Goal: Book appointment/travel/reservation

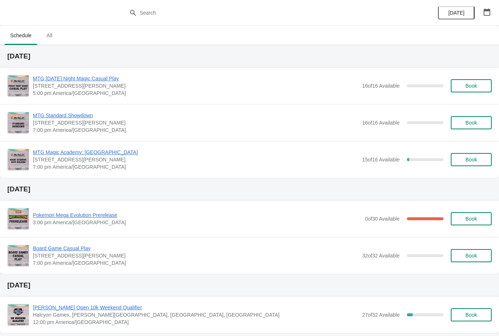
click at [89, 204] on div "Pokemon Mega Evolution Prerelease 3:00 pm America/Chicago 0 of 30 Available 100…" at bounding box center [249, 218] width 499 height 36
click at [85, 212] on span "Pokemon Mega Evolution Prerelease" at bounding box center [197, 214] width 328 height 7
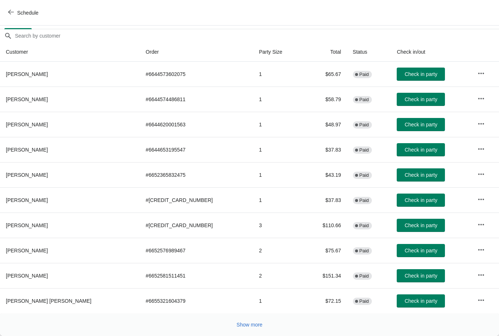
scroll to position [52, 0]
click at [253, 319] on button "Show more" at bounding box center [250, 324] width 32 height 13
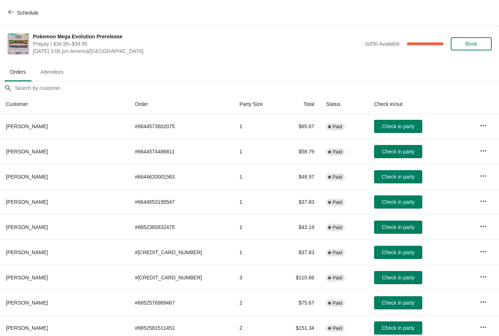
scroll to position [0, 0]
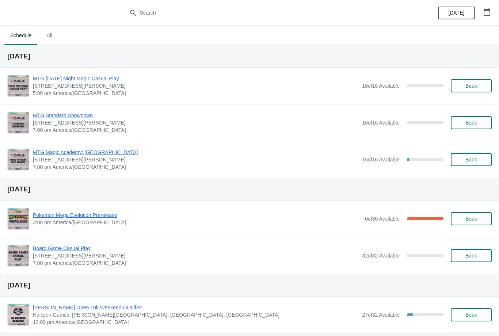
click at [472, 81] on button "Book" at bounding box center [470, 85] width 41 height 13
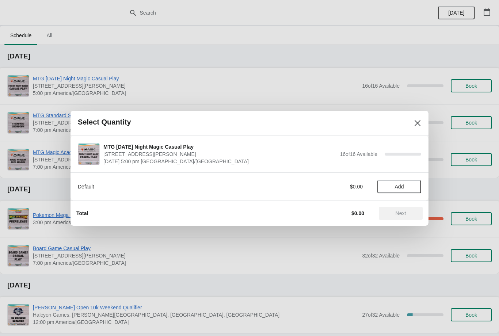
click at [406, 187] on span "Add" at bounding box center [399, 187] width 31 height 6
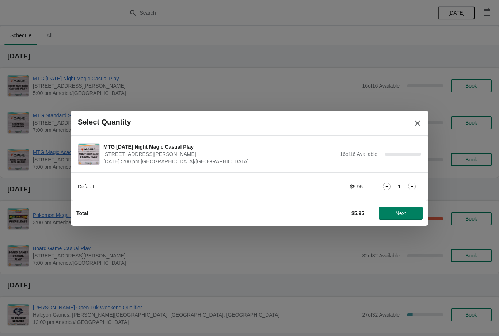
click at [403, 216] on button "Next" at bounding box center [400, 213] width 44 height 13
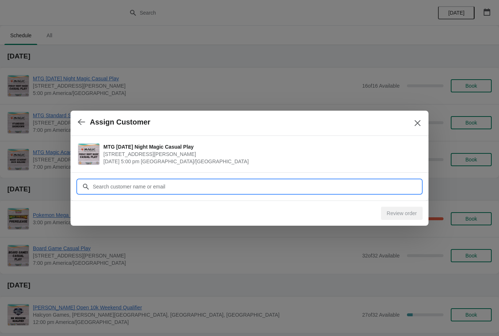
click at [157, 190] on input "Customer" at bounding box center [256, 186] width 328 height 13
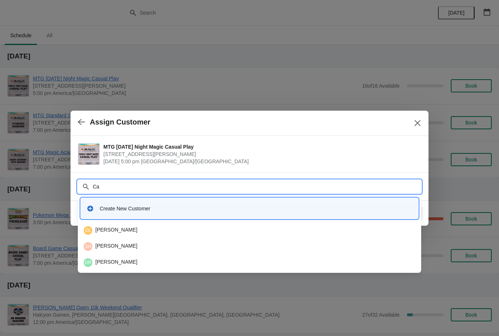
type input "C"
type input "R"
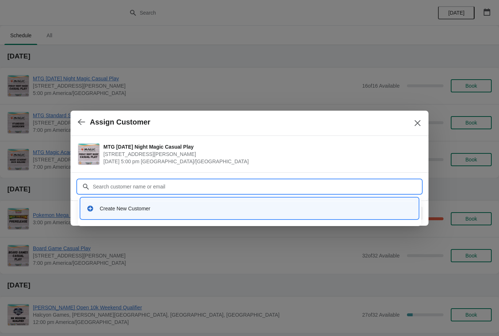
click at [333, 207] on div "Create New Customer" at bounding box center [256, 208] width 312 height 7
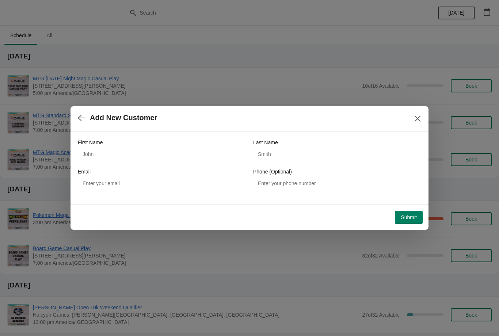
click at [79, 112] on button "button" at bounding box center [81, 118] width 13 height 14
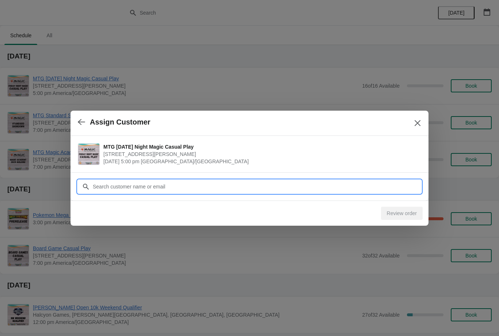
click at [176, 182] on input "Customer" at bounding box center [256, 186] width 328 height 13
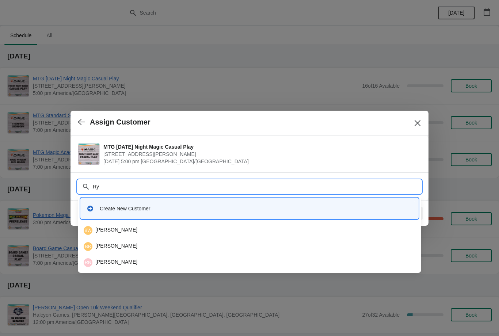
type input "R"
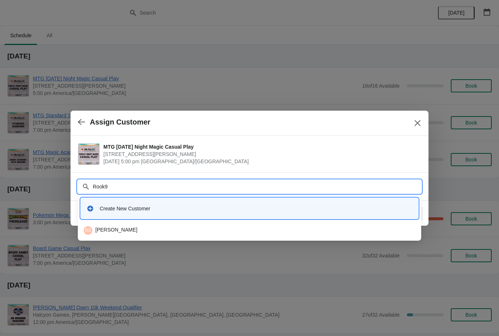
type input "Rook98"
click at [120, 218] on div "Create New Customer" at bounding box center [249, 208] width 337 height 21
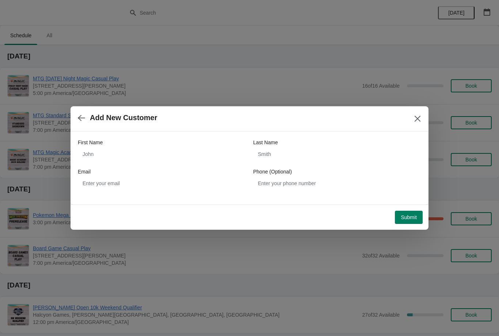
click at [77, 114] on button "button" at bounding box center [81, 118] width 13 height 14
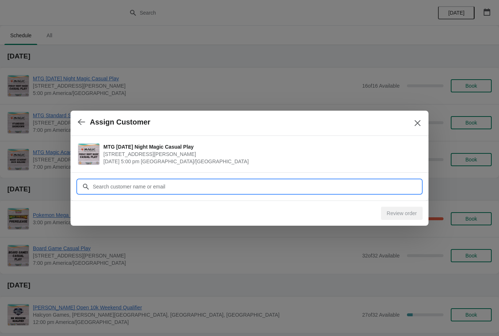
click at [166, 189] on input "Customer" at bounding box center [256, 186] width 328 height 13
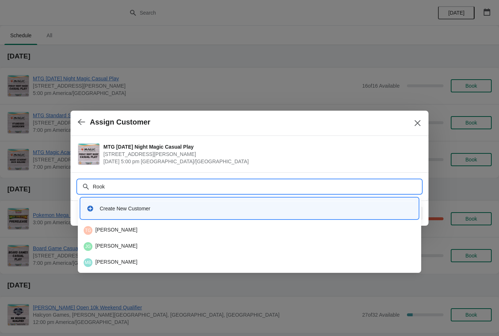
type input "Rook9"
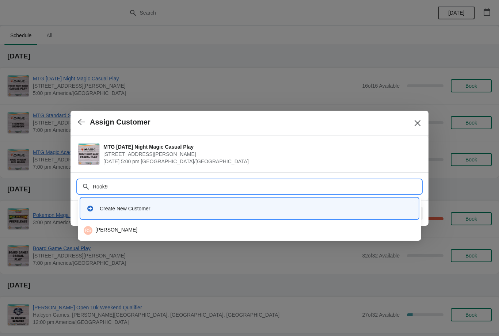
click at [130, 228] on div "RS Ryan Sterling" at bounding box center [249, 230] width 331 height 9
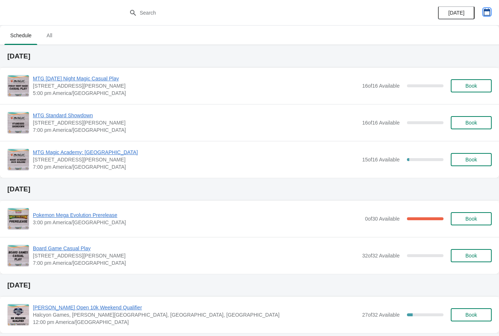
click at [489, 12] on icon "button" at bounding box center [486, 11] width 7 height 7
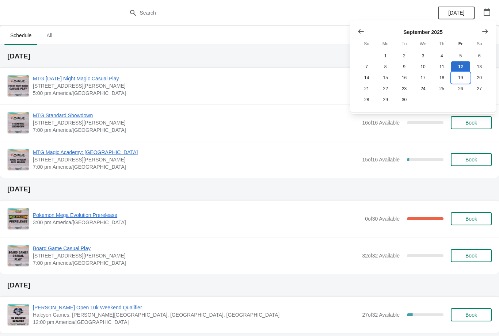
click at [458, 74] on button "19" at bounding box center [460, 77] width 19 height 11
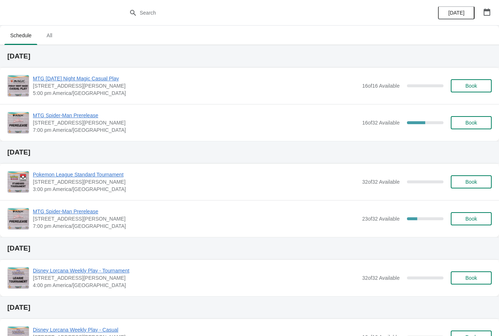
click at [470, 114] on div "MTG Spider-Man Prerelease [STREET_ADDRESS][PERSON_NAME] 7:00 pm America/[GEOGRA…" at bounding box center [262, 123] width 458 height 22
click at [483, 118] on button "Book" at bounding box center [470, 122] width 41 height 13
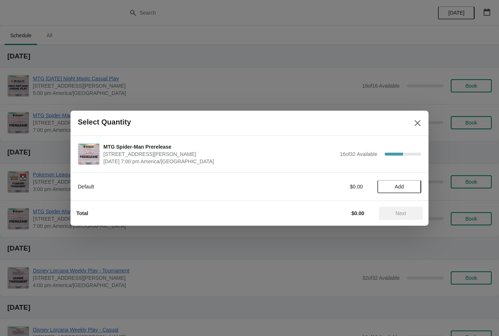
click at [419, 116] on button "Close" at bounding box center [417, 122] width 13 height 13
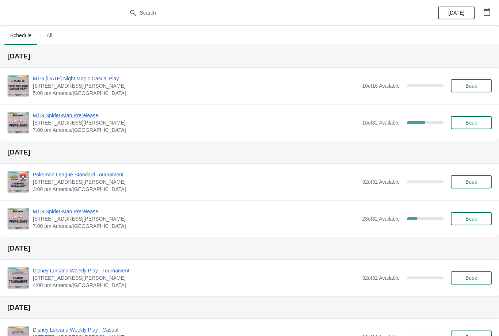
click at [79, 112] on span "MTG Spider-Man Prerelease" at bounding box center [195, 115] width 325 height 7
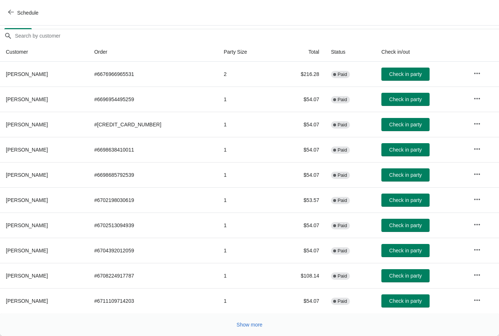
scroll to position [59, 0]
click at [247, 322] on span "Show more" at bounding box center [249, 325] width 26 height 6
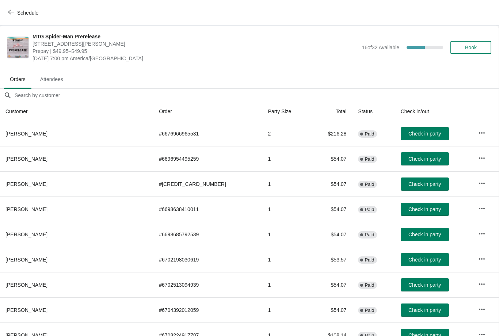
scroll to position [0, 0]
